Goal: Use online tool/utility

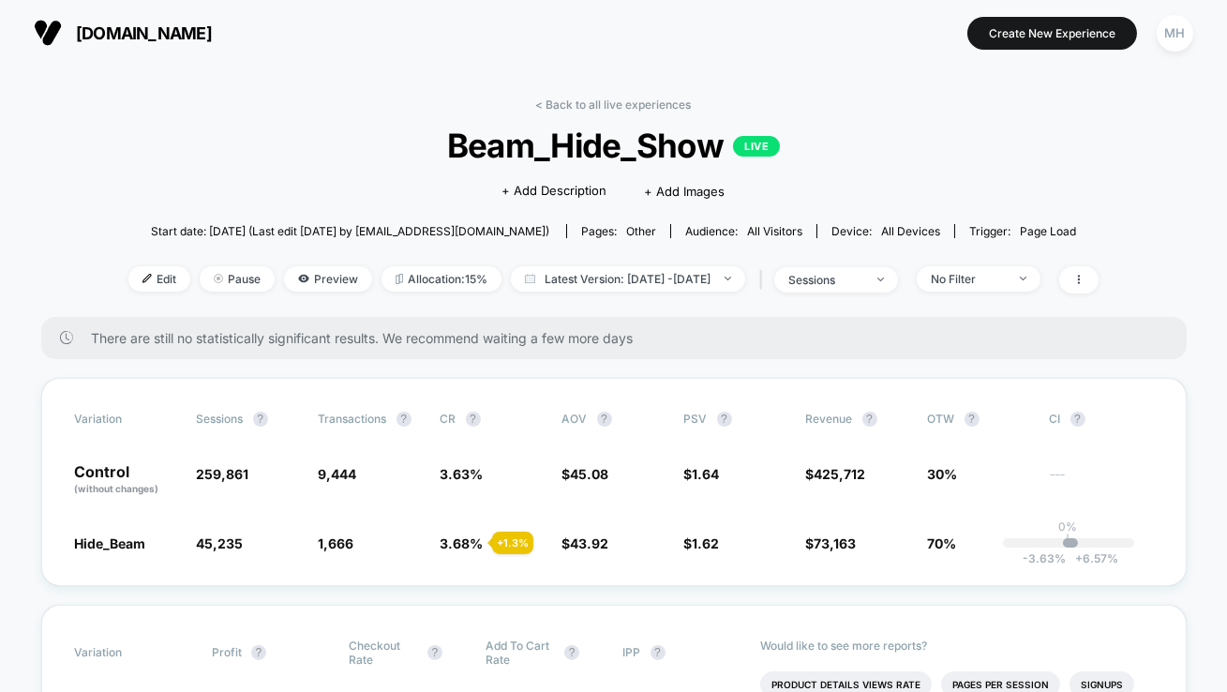
click at [57, 33] on img at bounding box center [48, 33] width 28 height 28
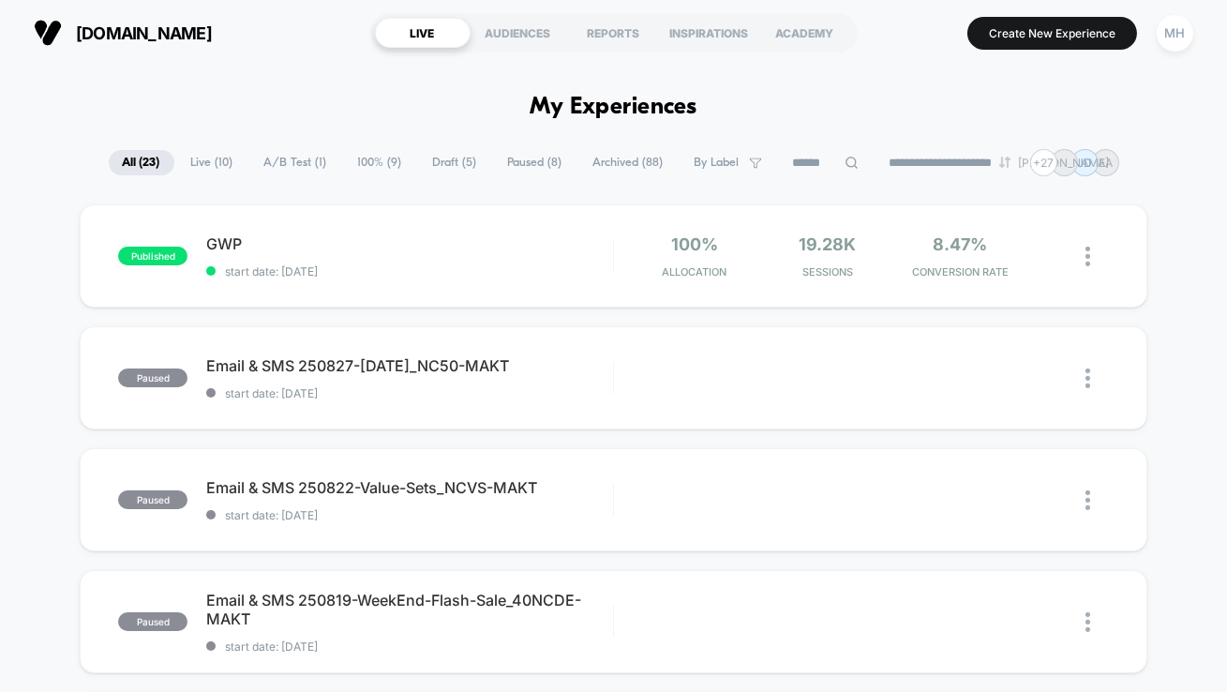
click at [82, 19] on button "[DOMAIN_NAME]" at bounding box center [122, 33] width 189 height 30
click at [94, 25] on span "[DOMAIN_NAME]" at bounding box center [144, 33] width 136 height 20
